Goal: Check status: Check status

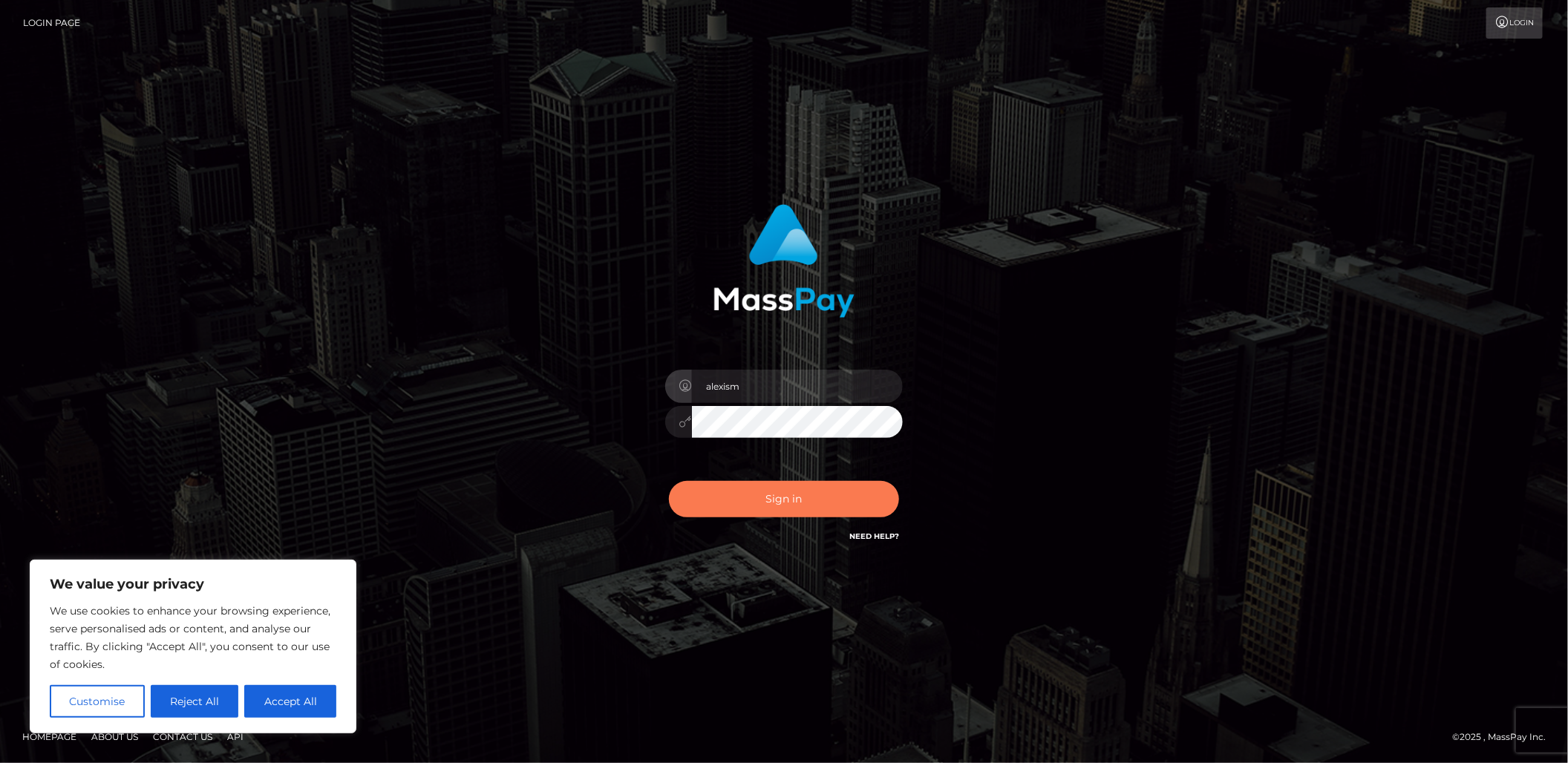
click at [786, 508] on button "Sign in" at bounding box center [784, 499] width 230 height 36
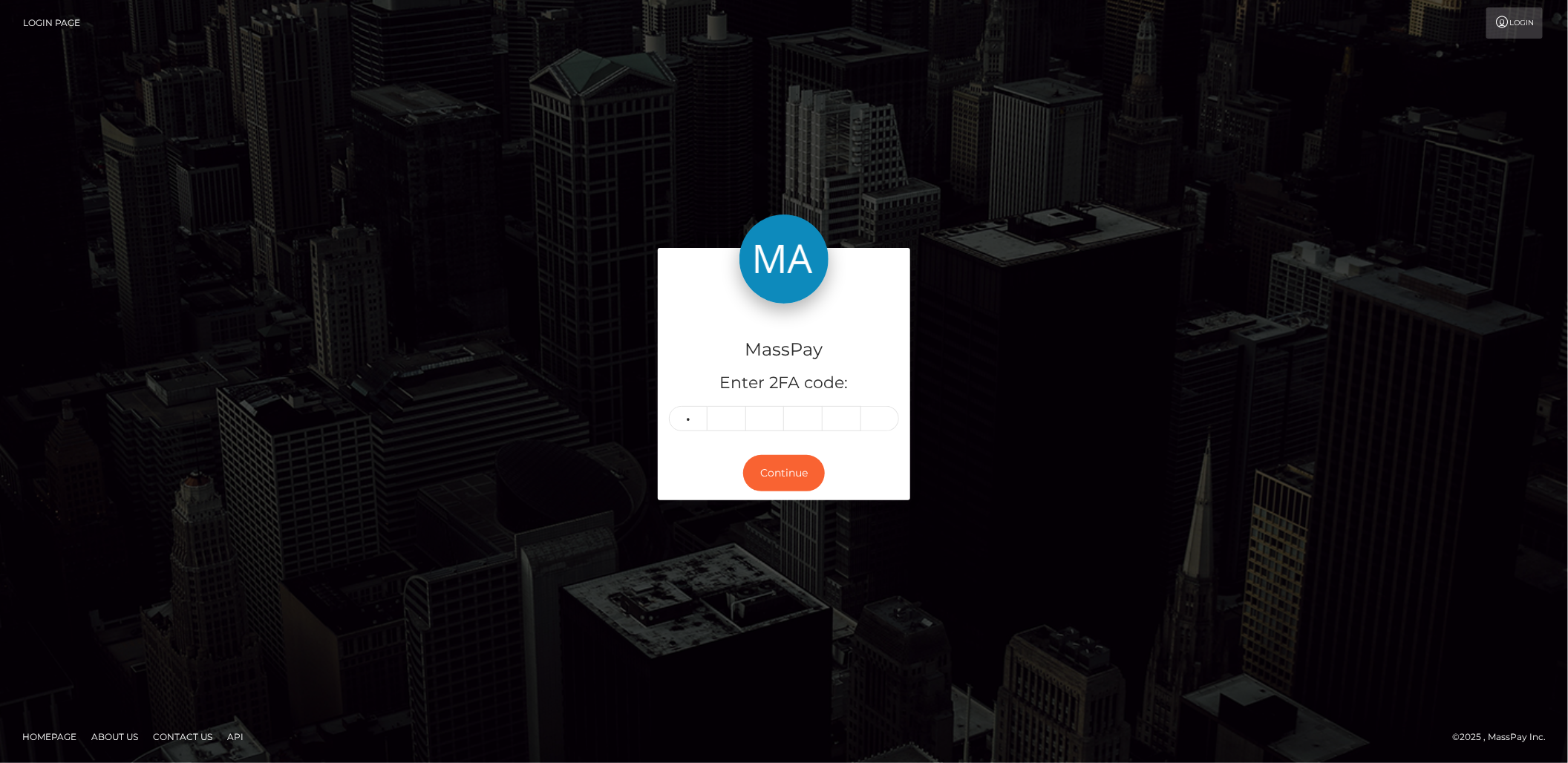
type input "9"
type input "8"
type input "2"
type input "1"
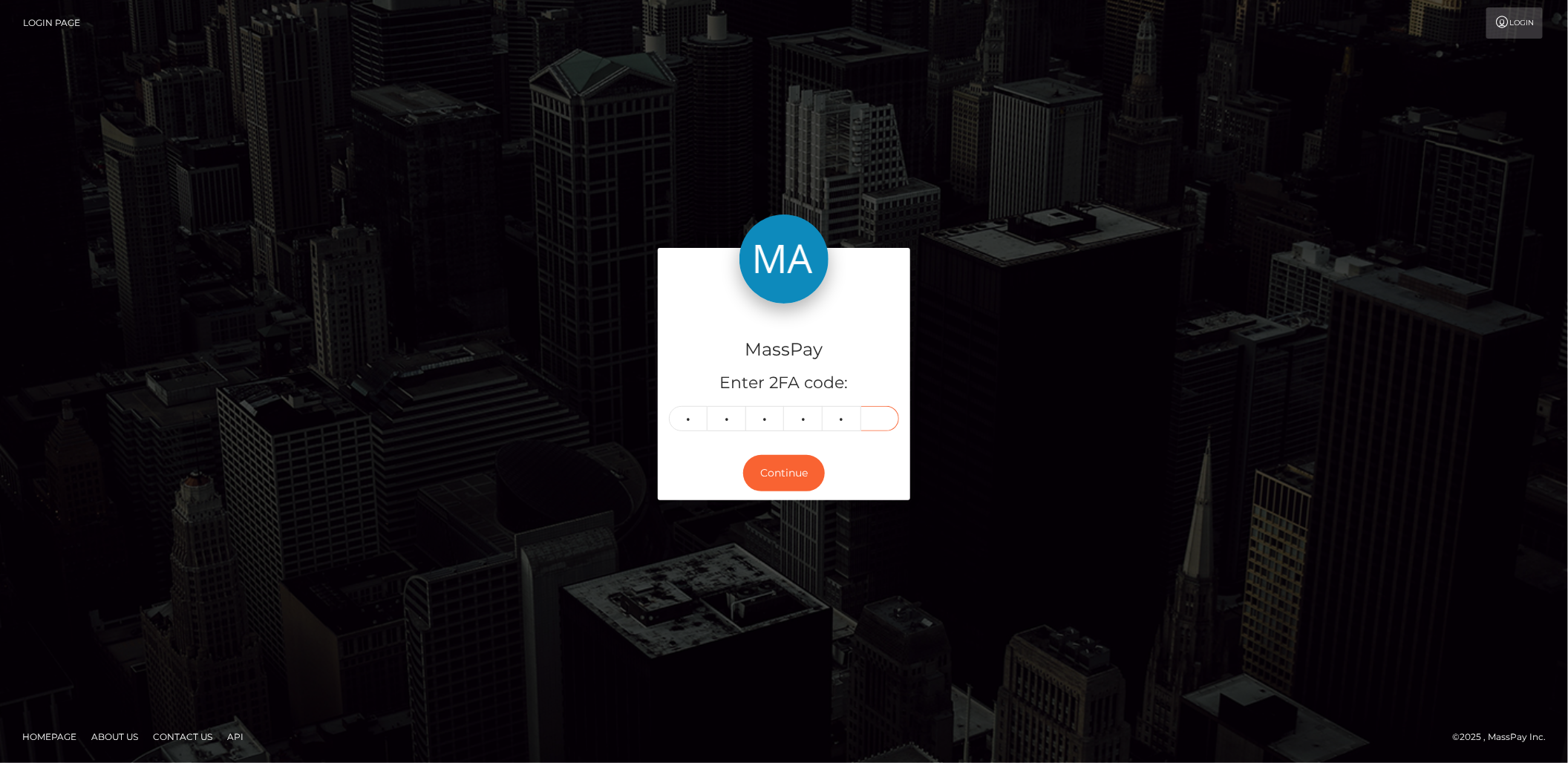
type input "7"
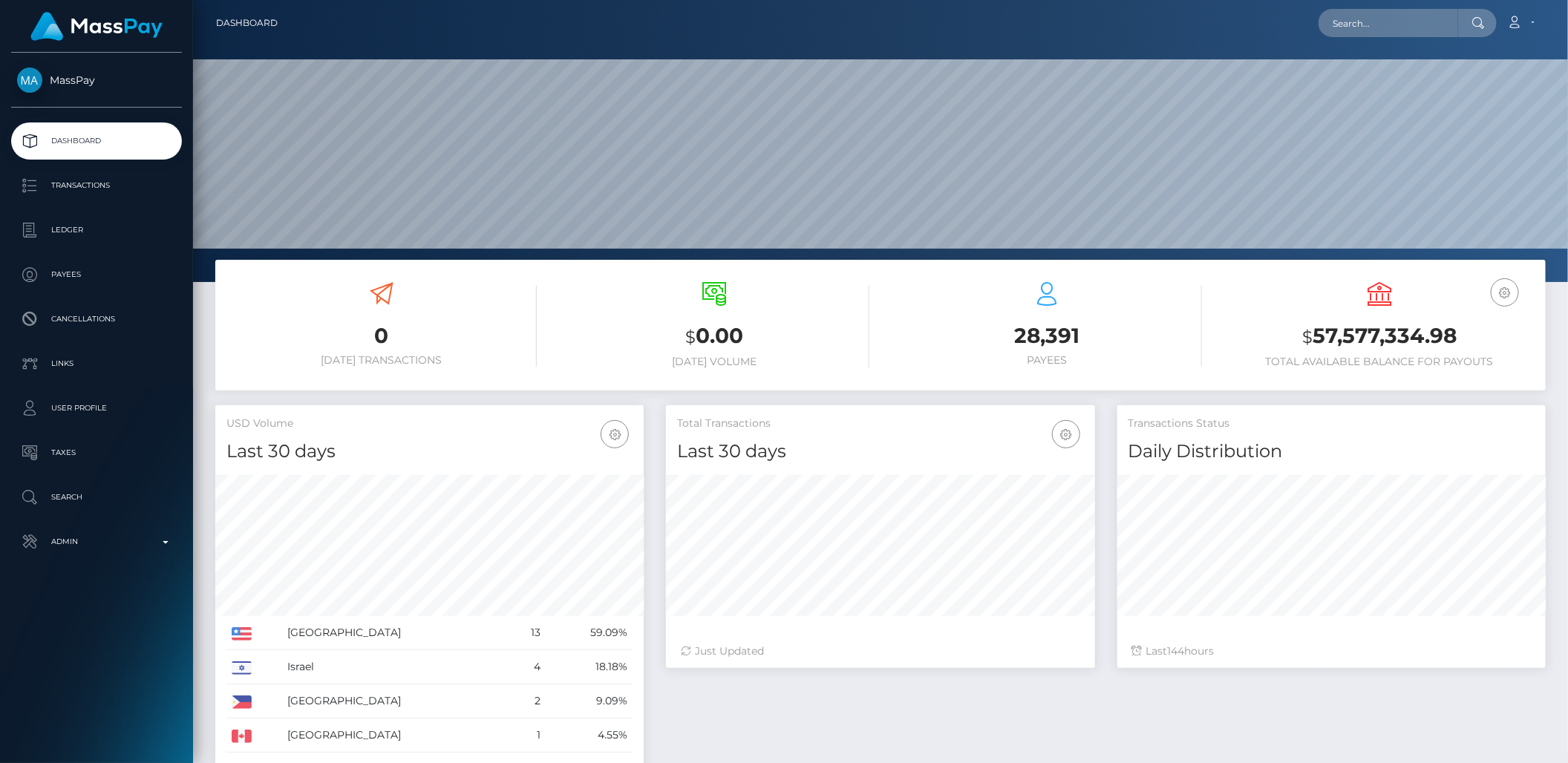
scroll to position [262, 428]
click at [99, 182] on p "Transactions" at bounding box center [96, 185] width 159 height 22
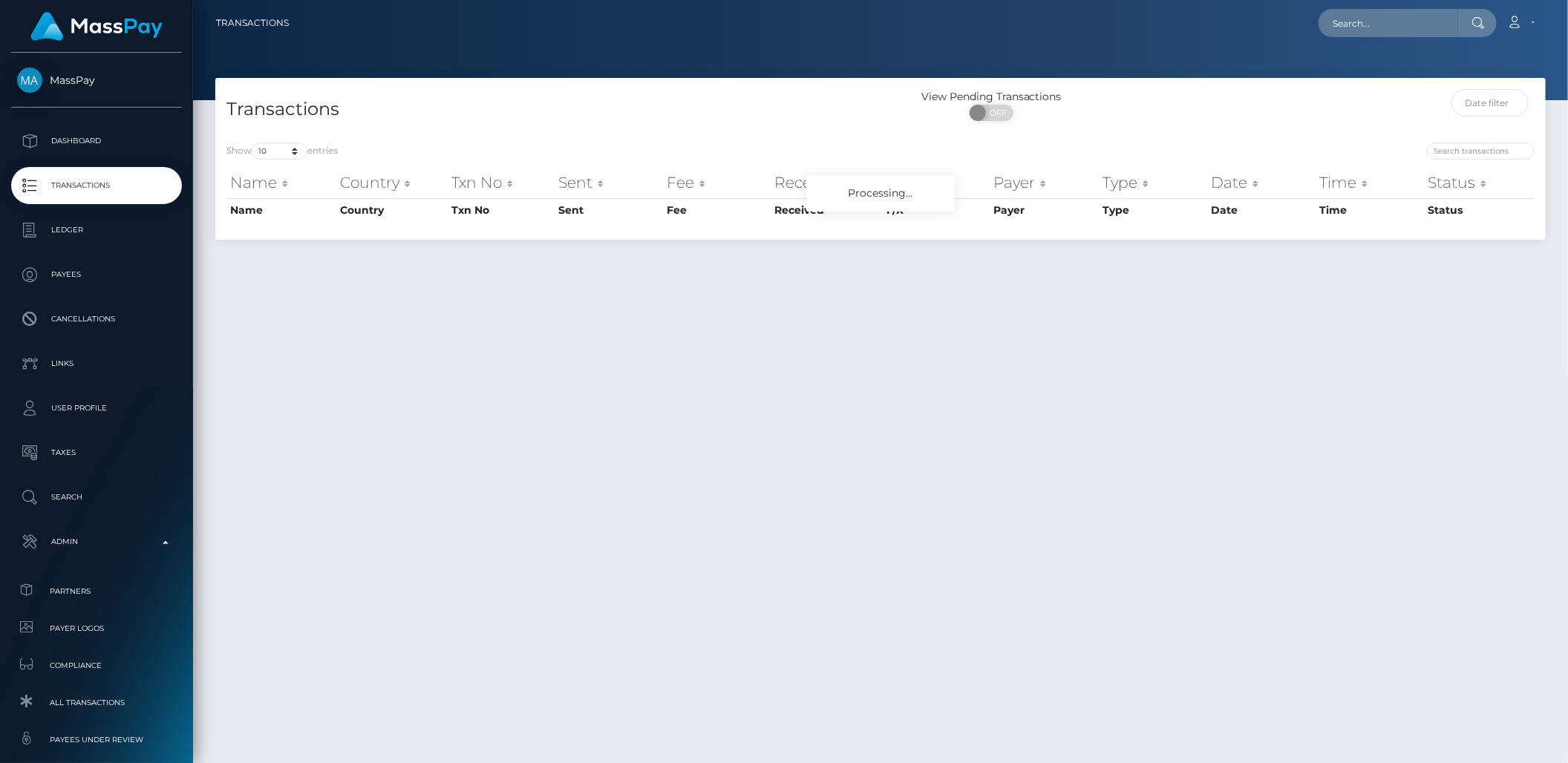
scroll to position [180, 0]
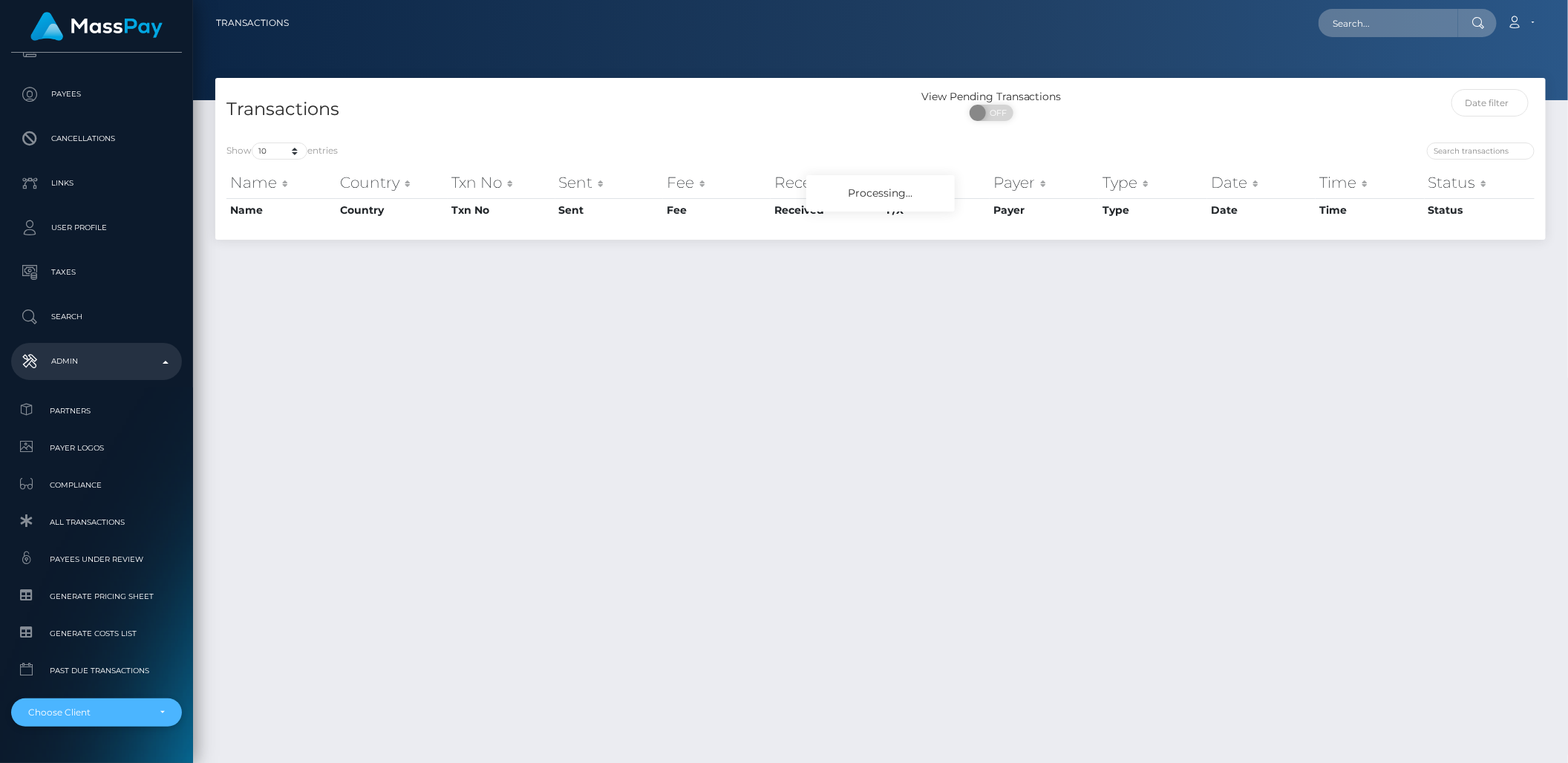
click at [69, 722] on div "Choose Client" at bounding box center [96, 713] width 170 height 29
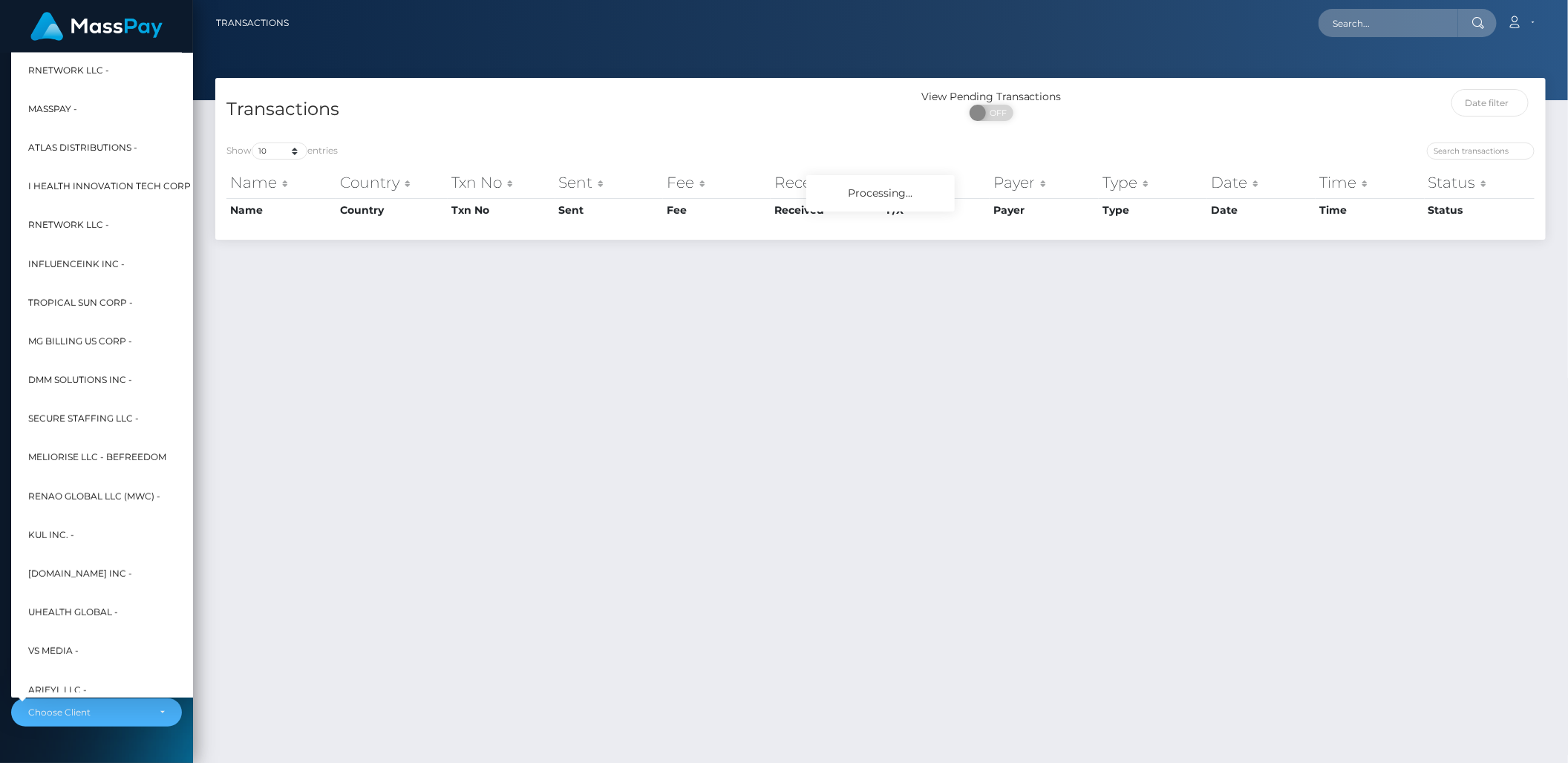
scroll to position [0, 0]
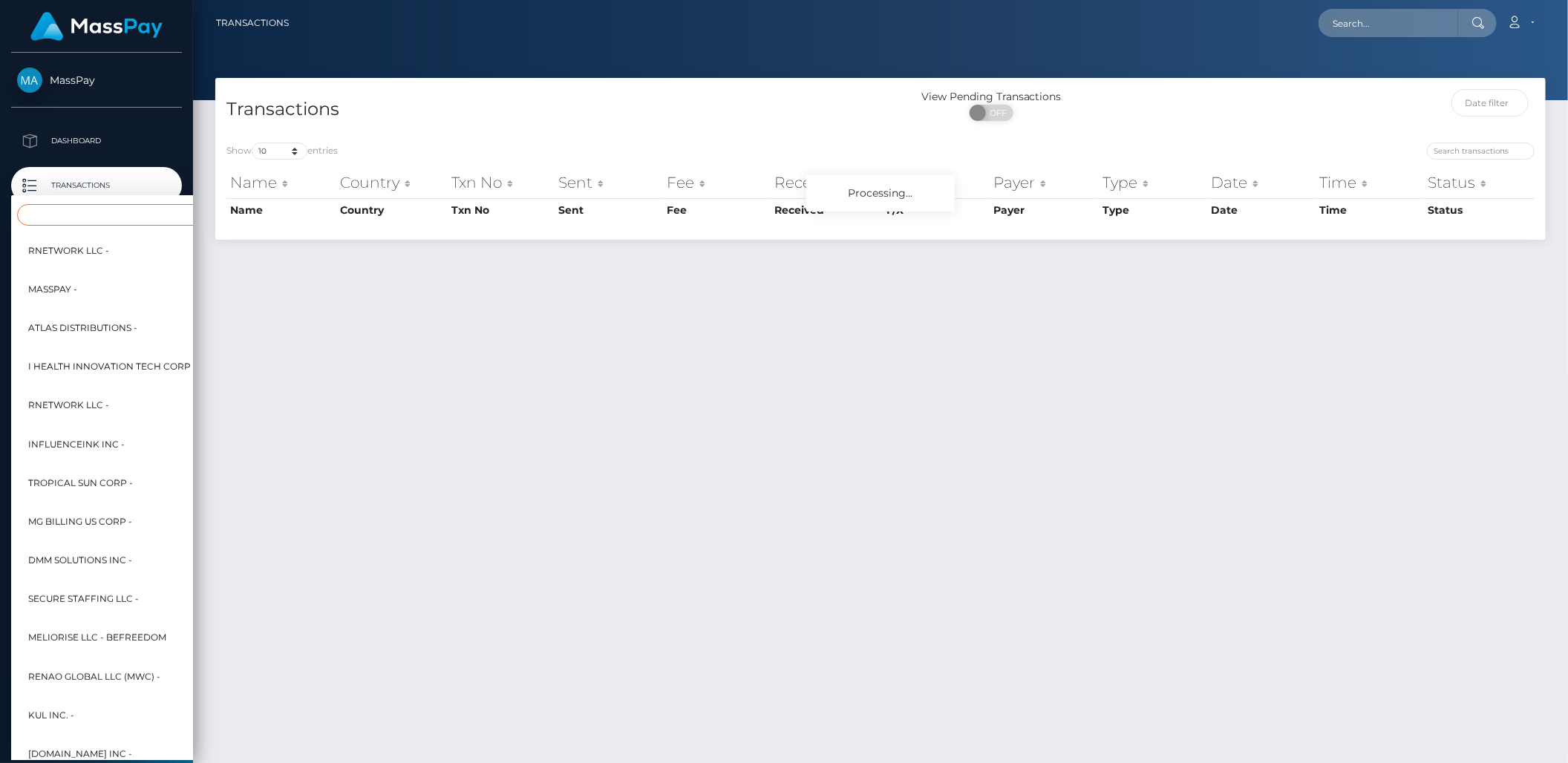
click at [97, 214] on input "Search" at bounding box center [180, 214] width 327 height 22
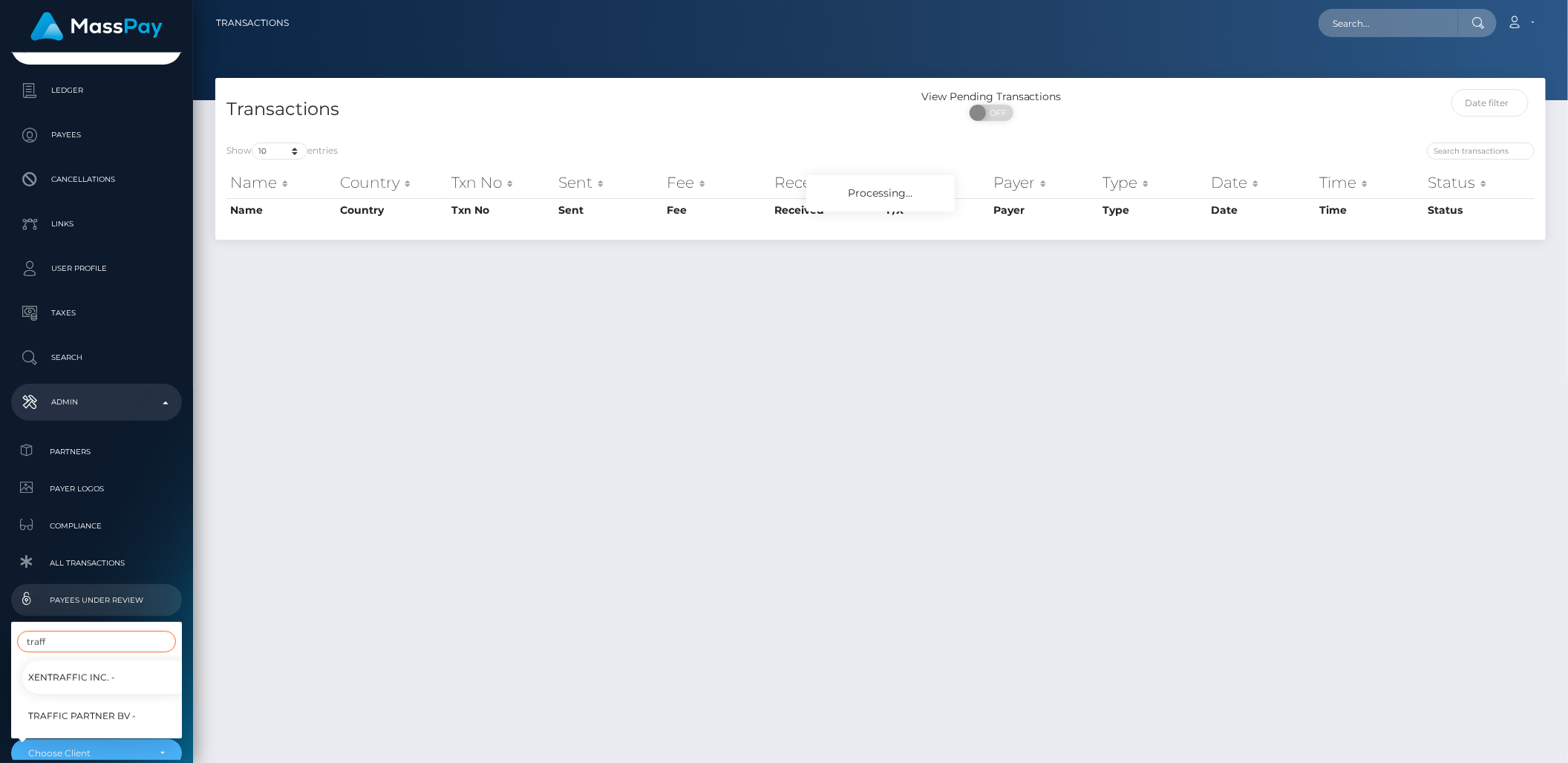
scroll to position [221, 0]
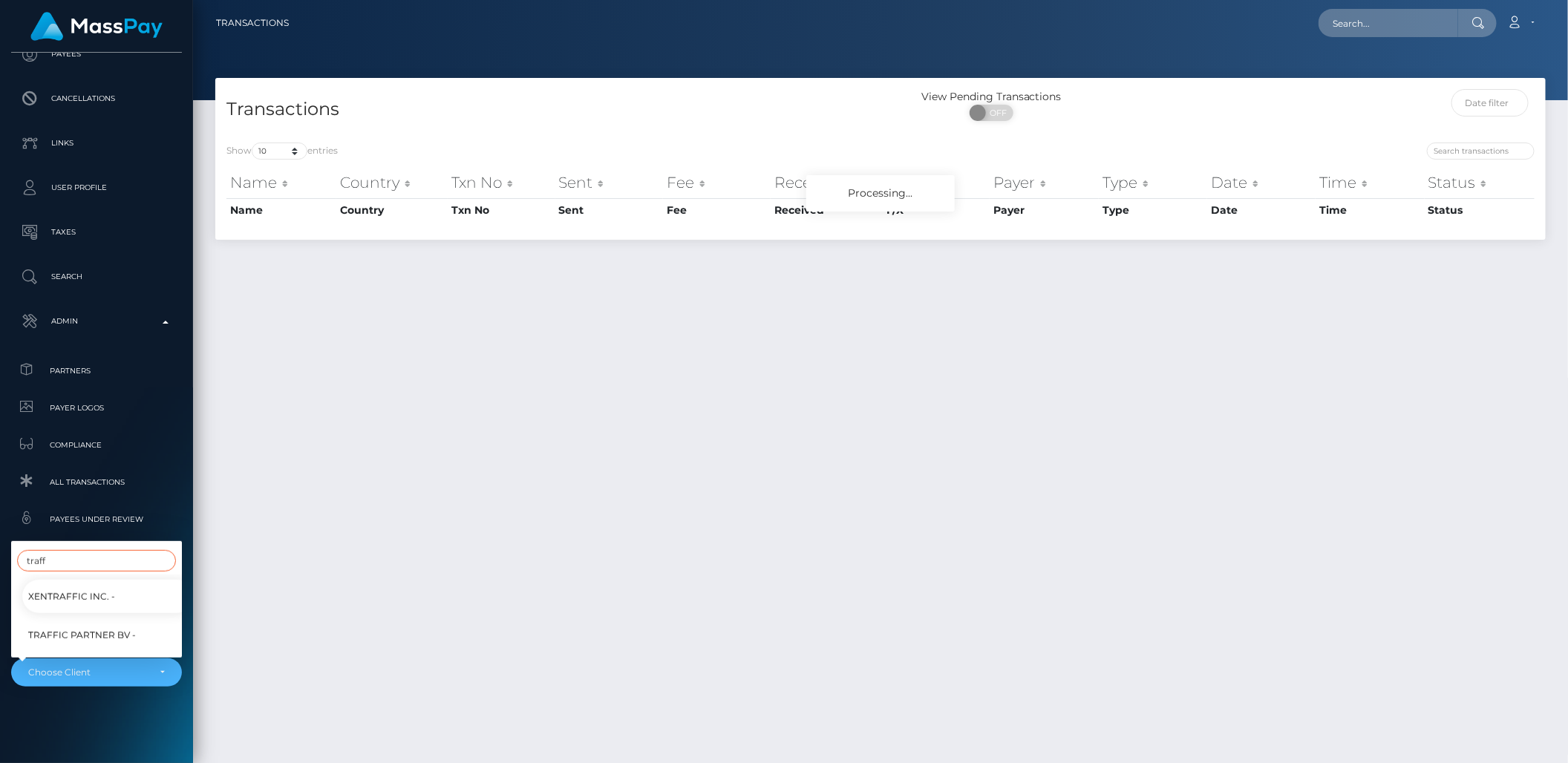
type input "traff"
click at [73, 636] on span "Traffic Partner BV -" at bounding box center [82, 635] width 108 height 19
select select "246"
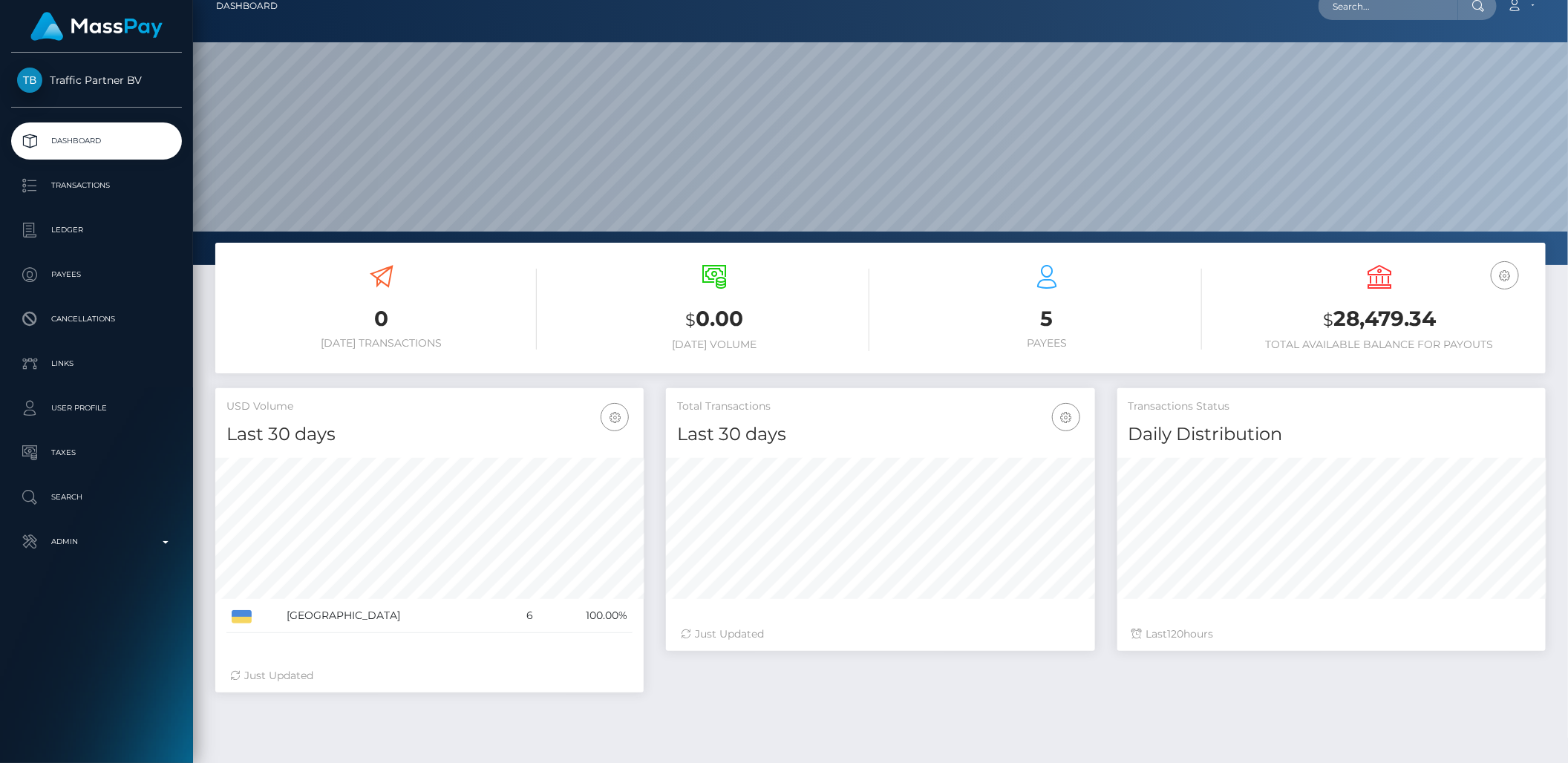
scroll to position [30, 0]
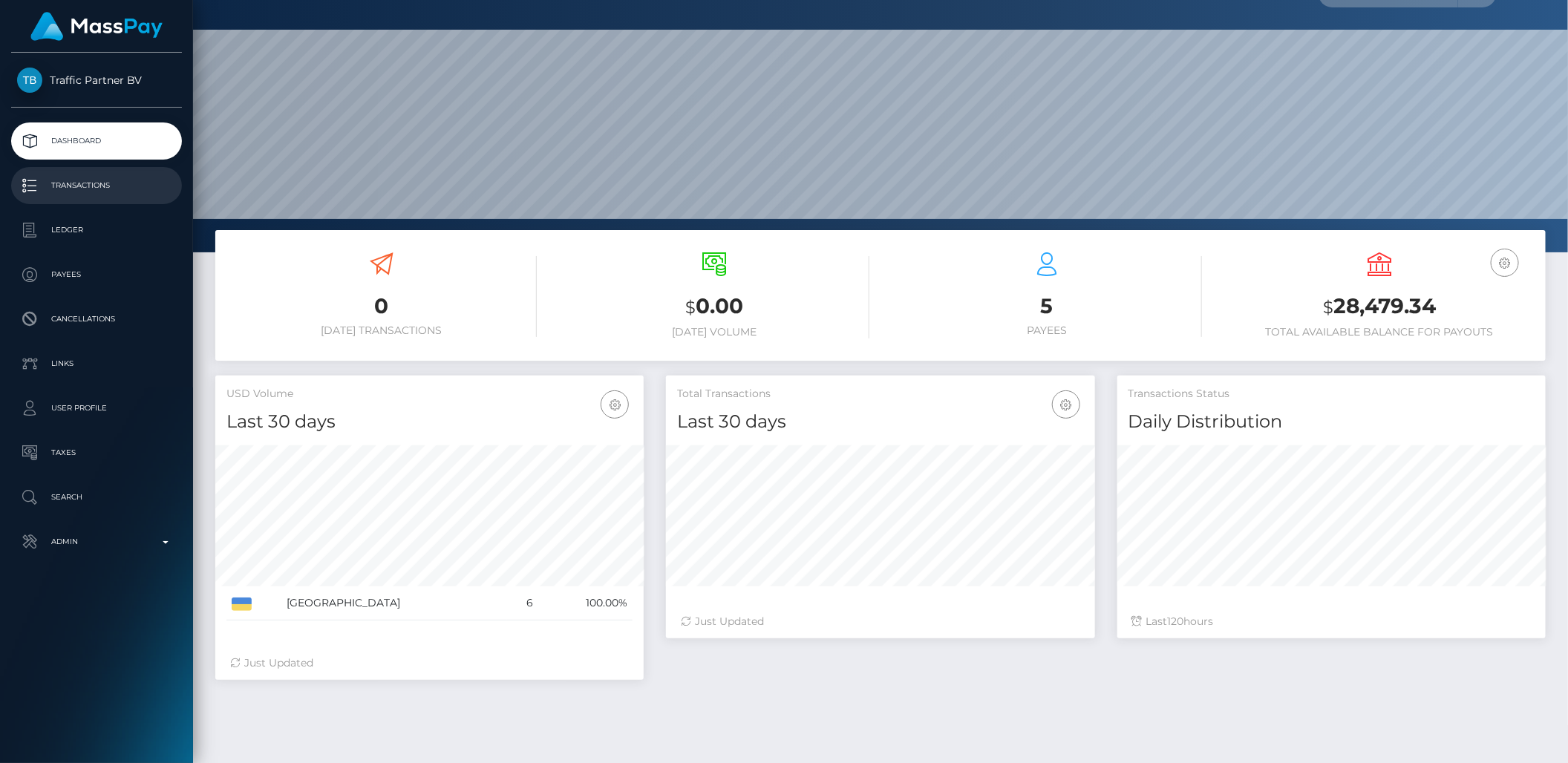
click at [105, 190] on p "Transactions" at bounding box center [96, 185] width 159 height 22
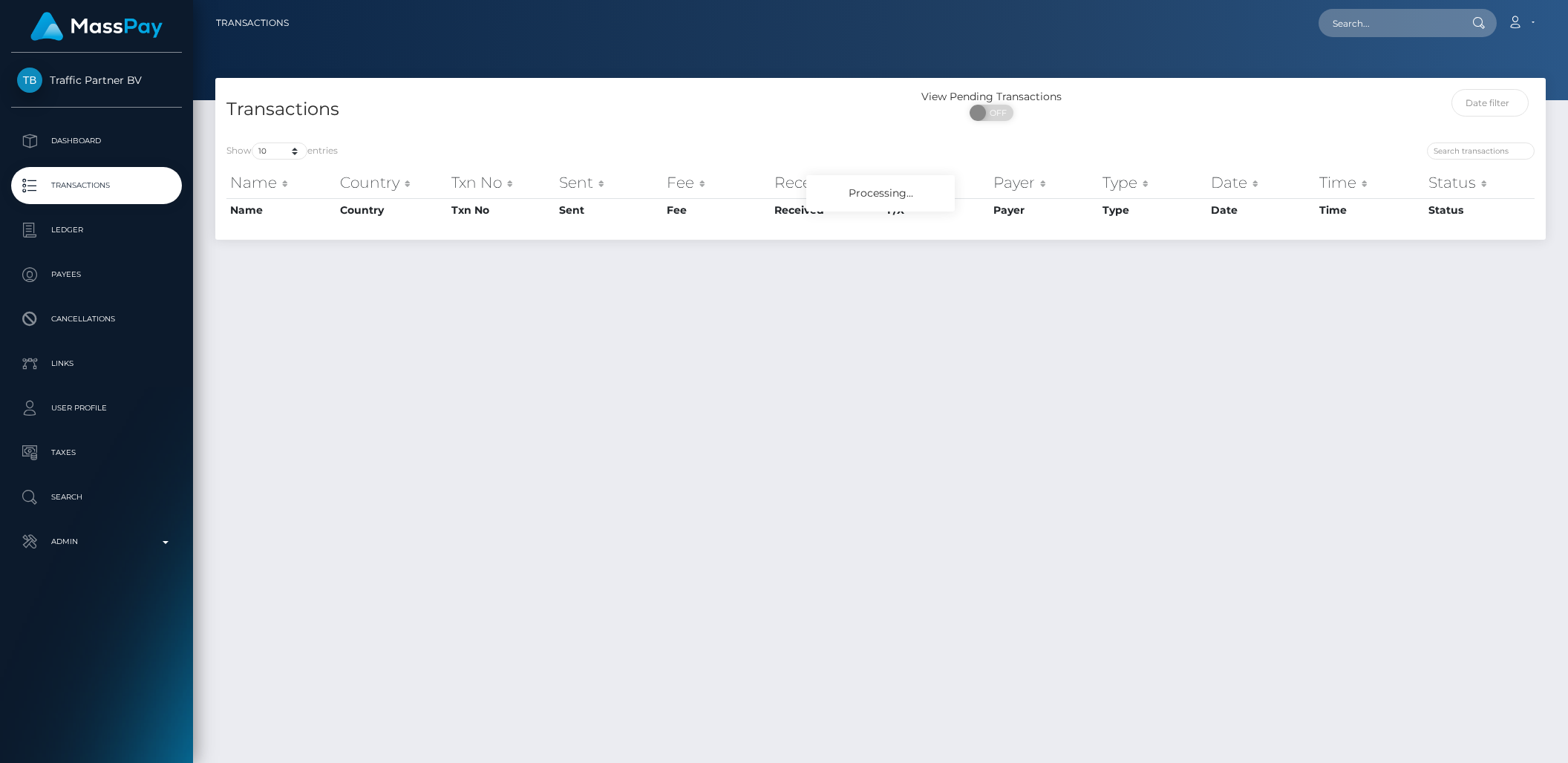
scroll to position [38, 0]
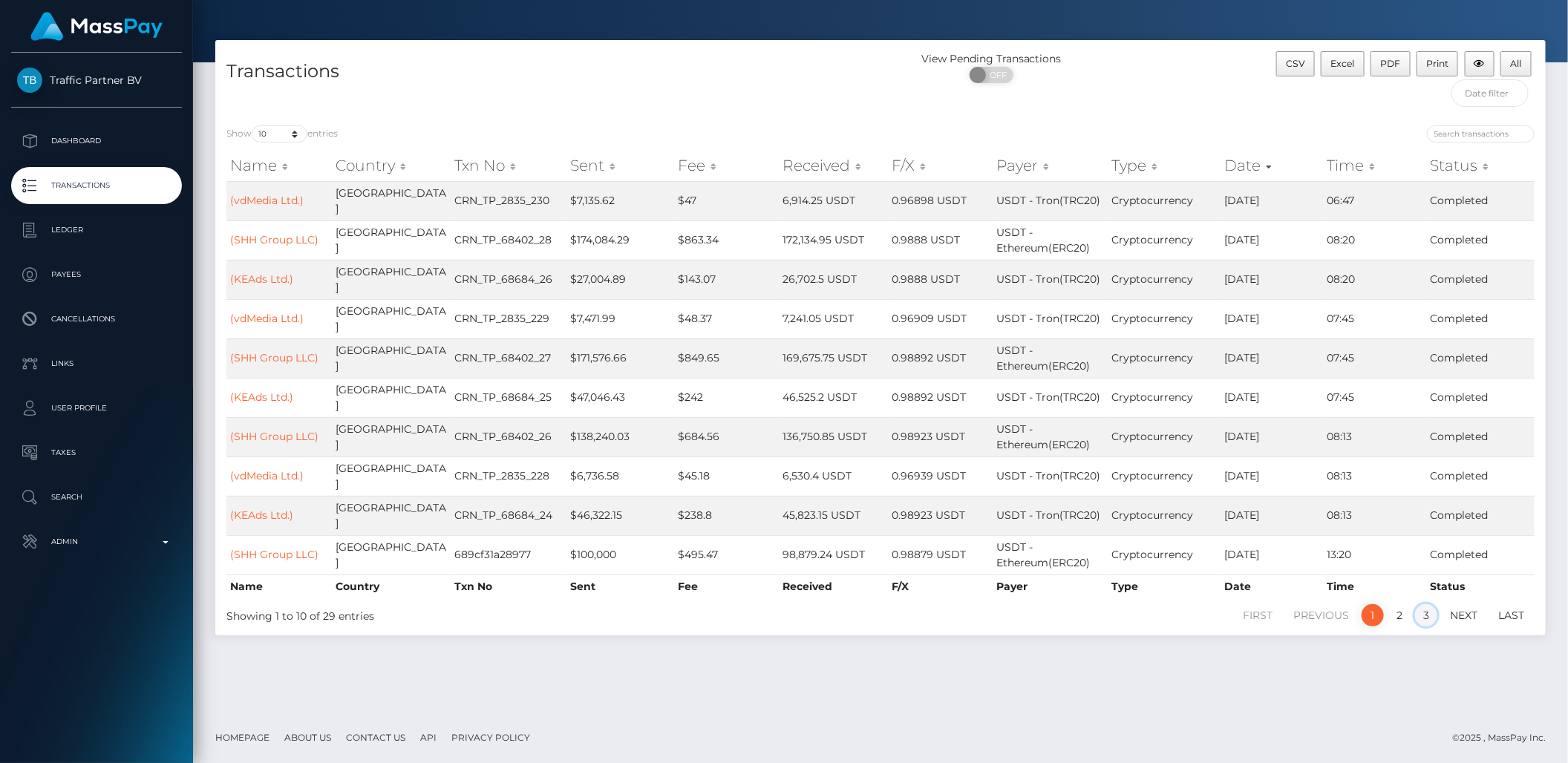
click at [1429, 605] on link "3" at bounding box center [1425, 615] width 22 height 22
